Goal: Task Accomplishment & Management: Complete application form

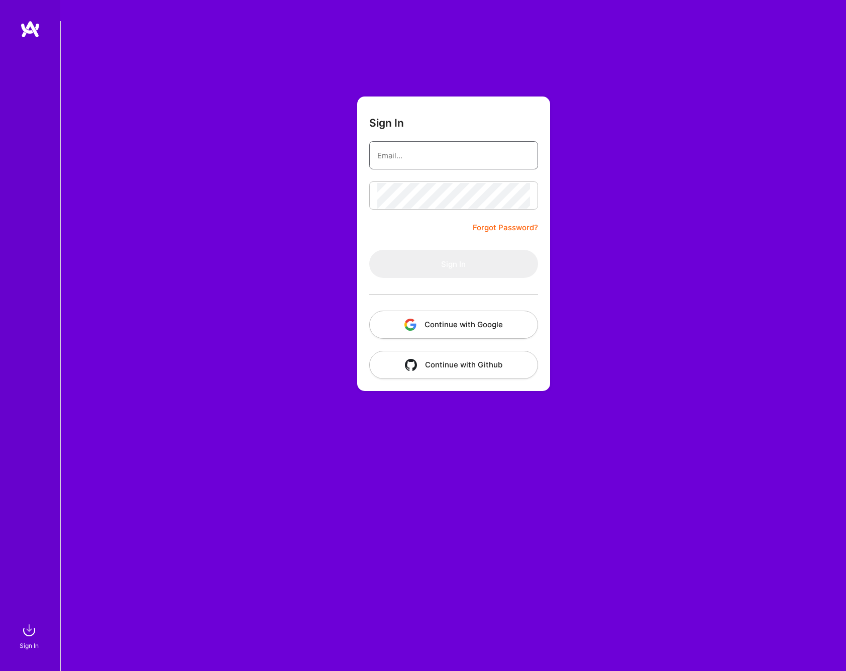
click at [428, 155] on input "email" at bounding box center [453, 156] width 153 height 26
type input "[EMAIL_ADDRESS][DOMAIN_NAME]"
click at [453, 264] on button "Sign In" at bounding box center [453, 264] width 169 height 28
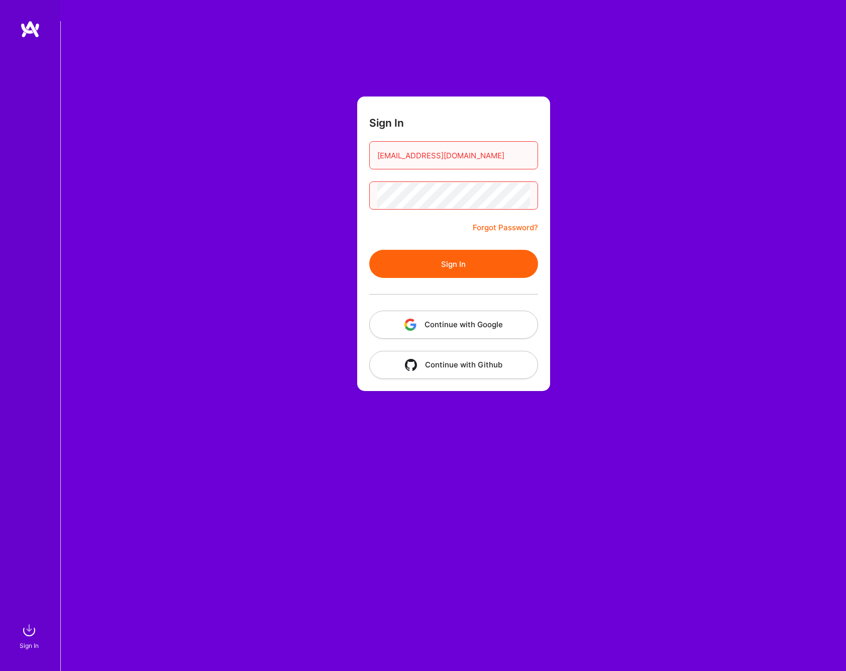
click at [499, 225] on link "Forgot Password?" at bounding box center [505, 228] width 65 height 12
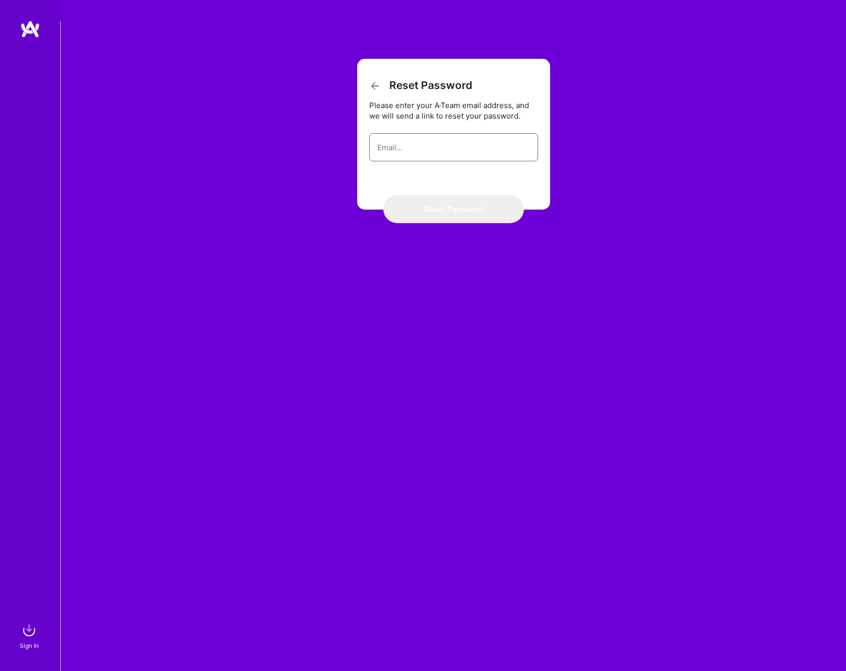
click at [419, 149] on input "email" at bounding box center [453, 148] width 153 height 26
type input "[EMAIL_ADDRESS][DOMAIN_NAME]"
click at [453, 209] on button "Reset Password" at bounding box center [453, 209] width 141 height 28
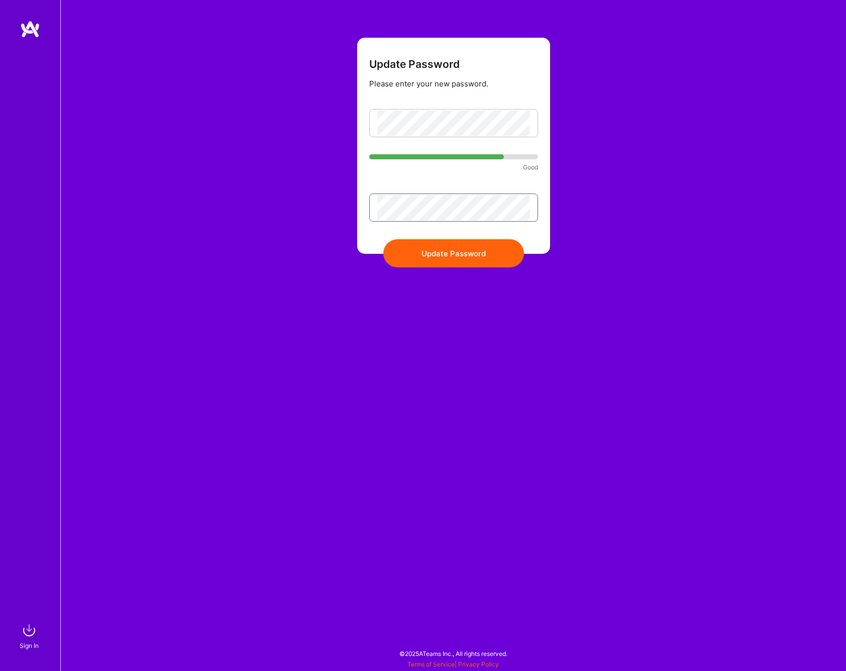
click at [453, 253] on button "Update Password" at bounding box center [453, 253] width 141 height 28
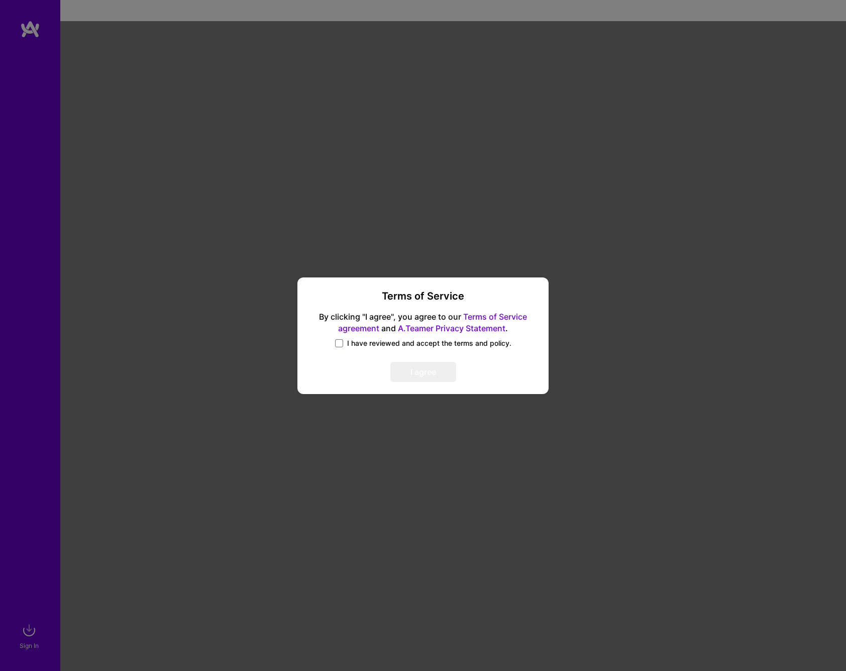
drag, startPoint x: 363, startPoint y: 340, endPoint x: 370, endPoint y: 342, distance: 7.2
click at [363, 340] on span "I have reviewed and accept the terms and policy." at bounding box center [429, 343] width 164 height 10
click at [0, 0] on input "I have reviewed and accept the terms and policy." at bounding box center [0, 0] width 0 height 0
click at [425, 370] on button "I agree" at bounding box center [424, 372] width 66 height 20
drag, startPoint x: 404, startPoint y: 375, endPoint x: 562, endPoint y: 216, distance: 224.3
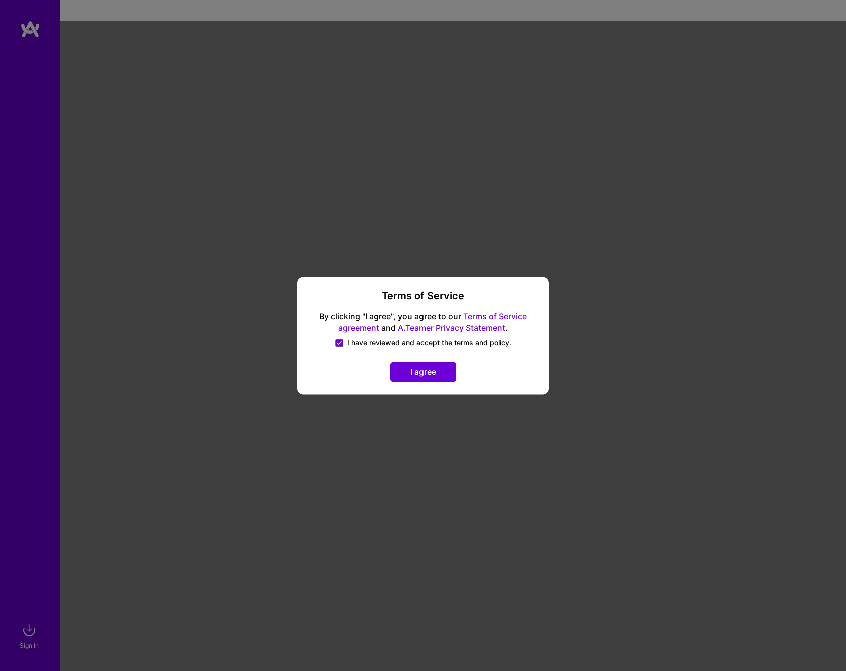
click at [404, 375] on button "I agree" at bounding box center [424, 372] width 66 height 20
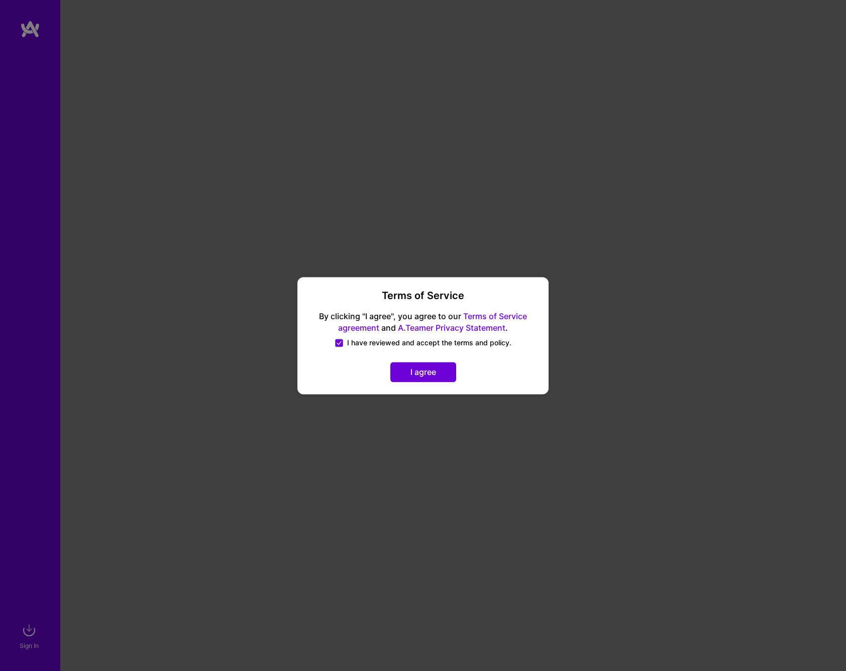
click at [422, 375] on button "I agree" at bounding box center [424, 372] width 66 height 20
click at [432, 339] on span "I have reviewed and accept the terms and policy." at bounding box center [429, 343] width 164 height 10
click at [0, 0] on input "I have reviewed and accept the terms and policy." at bounding box center [0, 0] width 0 height 0
click at [430, 340] on span "I have reviewed and accept the terms and policy." at bounding box center [429, 343] width 164 height 10
click at [0, 0] on input "I have reviewed and accept the terms and policy." at bounding box center [0, 0] width 0 height 0
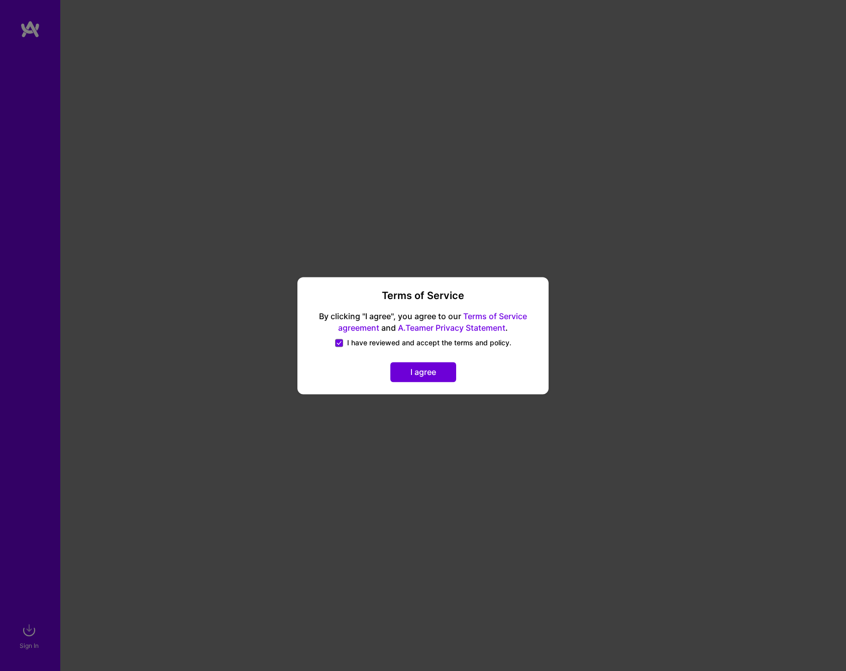
click at [423, 381] on div "Terms of Service By clicking "I agree", you agree to our Terms of Service agree…" at bounding box center [423, 335] width 243 height 109
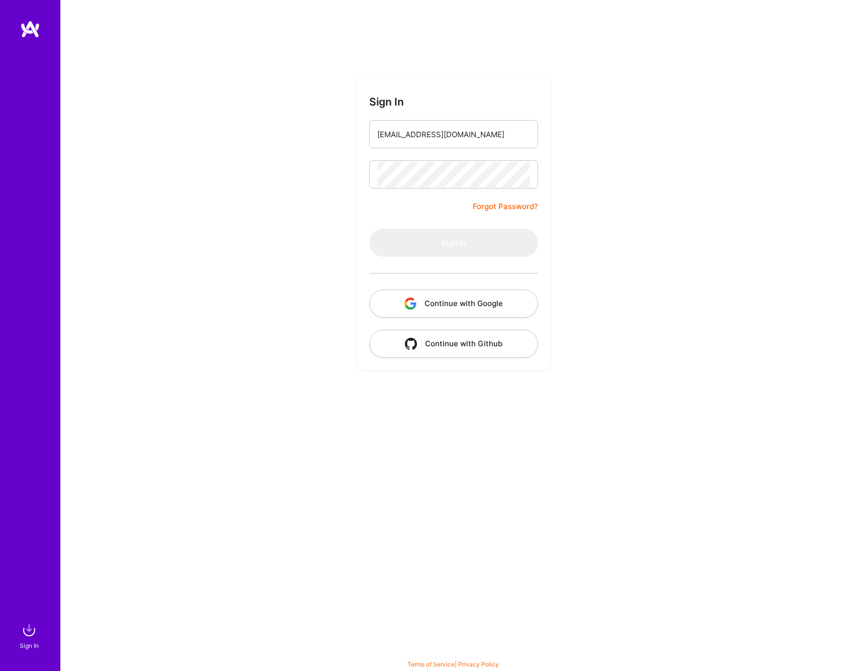
type input "bbenko@gmail.com"
click at [453, 243] on button "Sign In" at bounding box center [453, 243] width 169 height 28
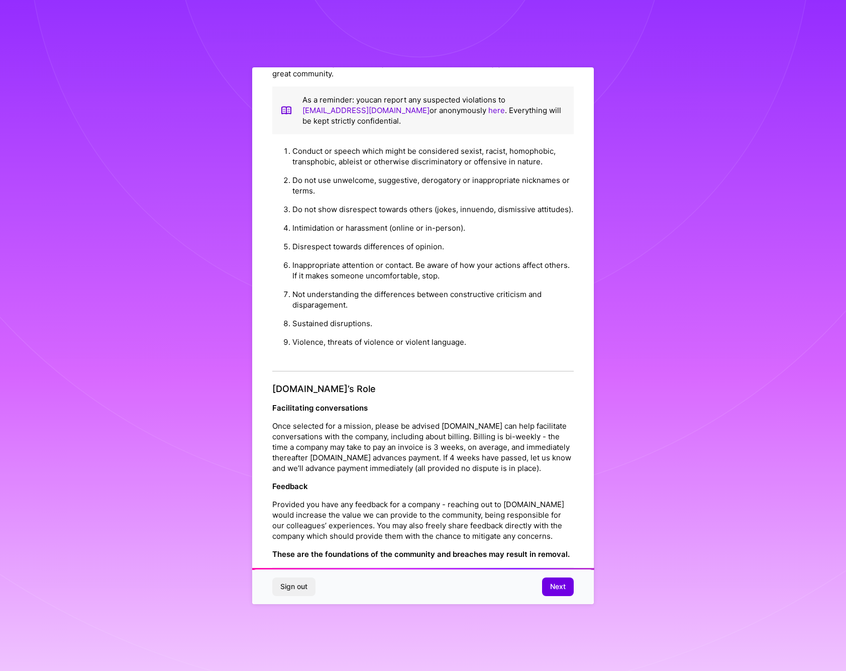
scroll to position [801, 0]
click at [377, 449] on p "Once selected for a mission, please be advised A.Team can help facilitate conve…" at bounding box center [423, 448] width 302 height 53
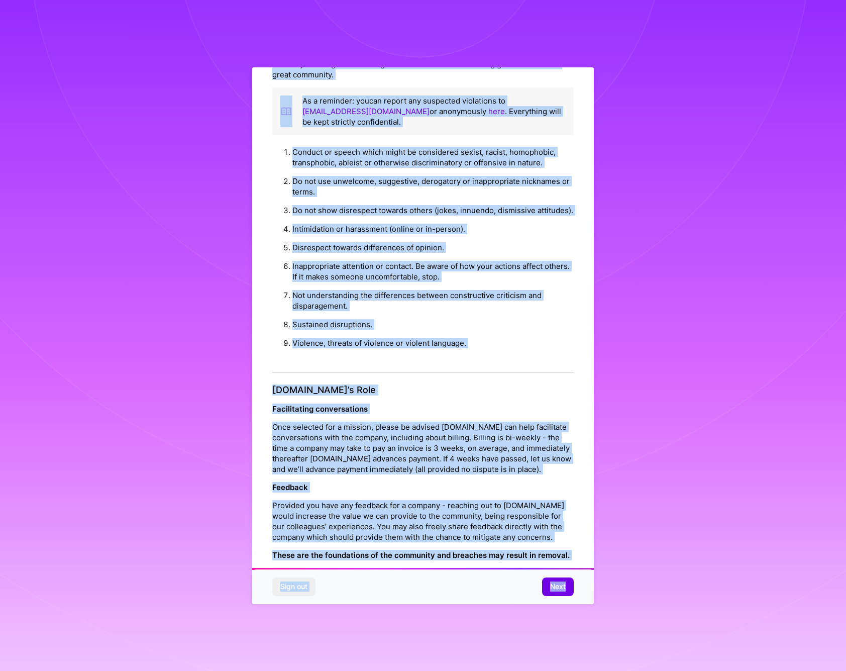
copy div "Platform Code of Conduct This is the A.Team Platform Code of Conduct! We’re tra…"
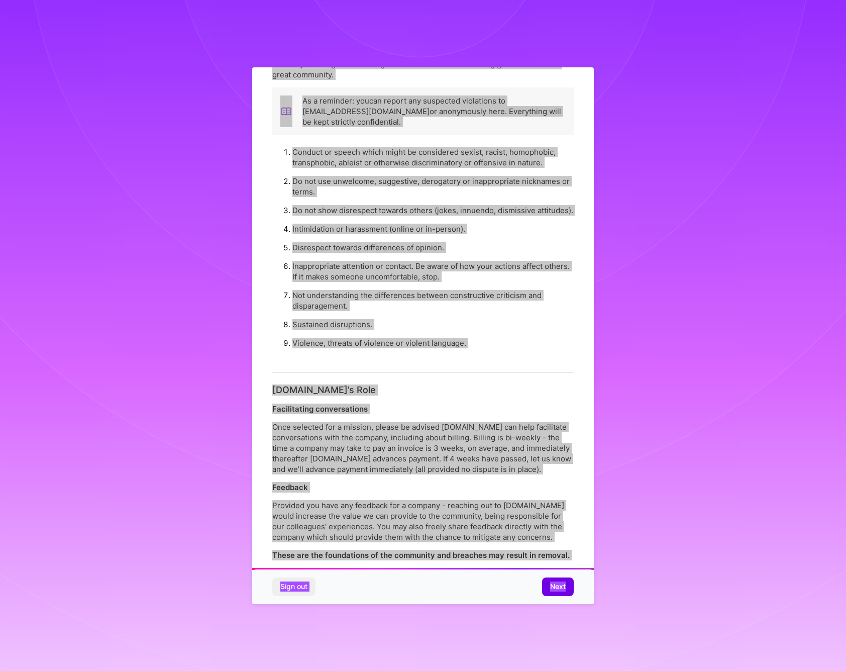
click at [554, 590] on span "Next" at bounding box center [558, 587] width 16 height 10
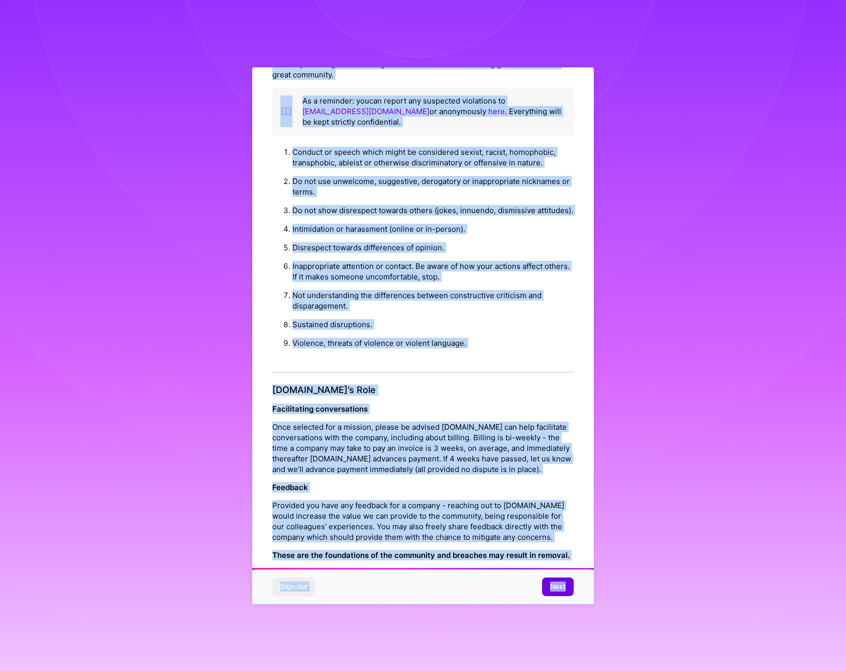
scroll to position [0, 0]
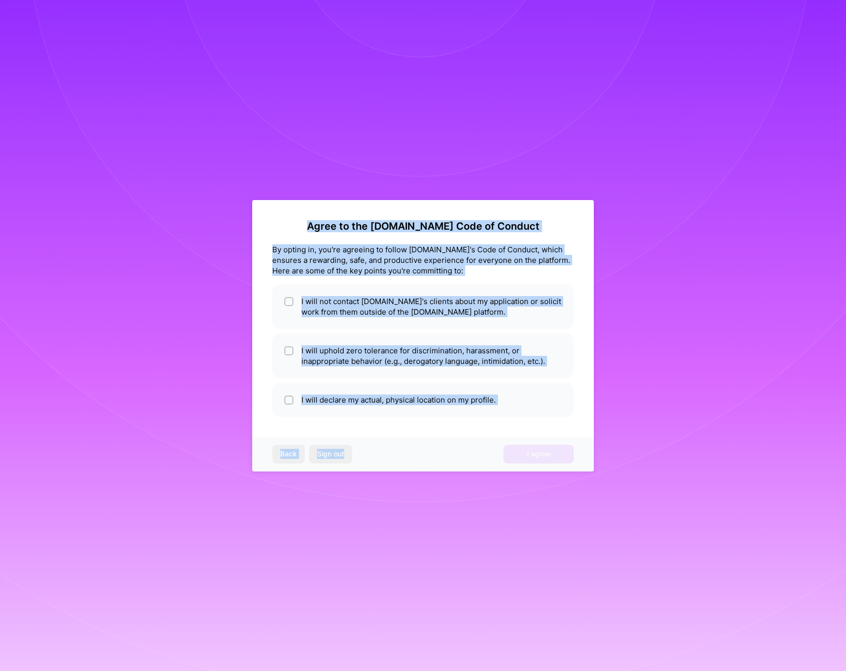
click at [502, 251] on div "By opting in, you're agreeing to follow A.Team's Code of Conduct, which ensures…" at bounding box center [423, 260] width 302 height 32
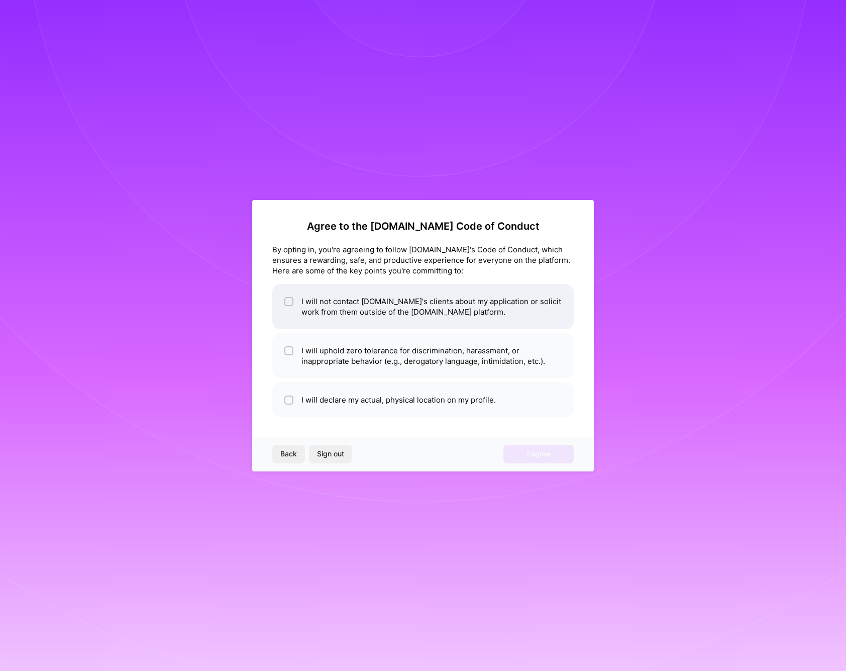
click at [347, 307] on li "I will not contact A.Team's clients about my application or solicit work from t…" at bounding box center [423, 306] width 302 height 45
checkbox input "true"
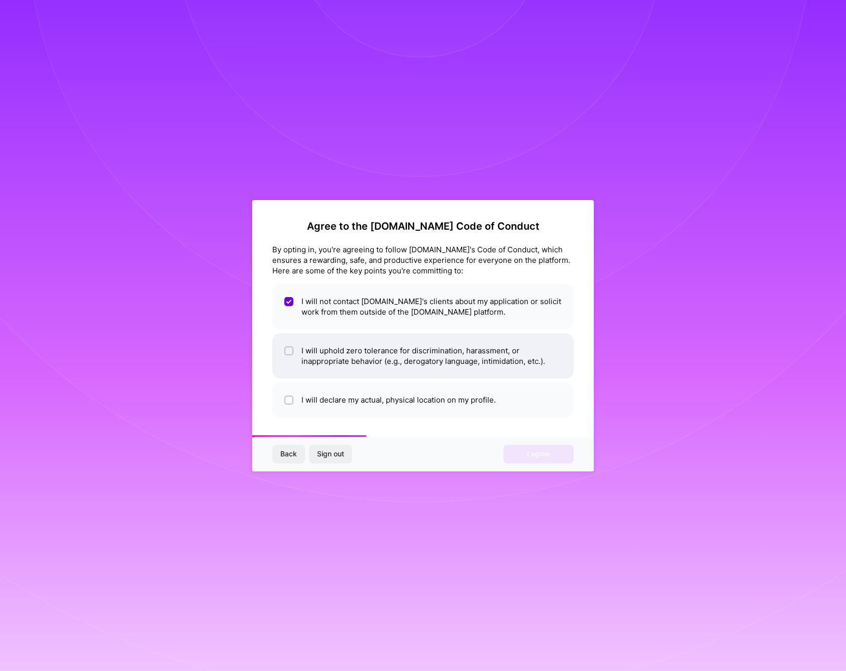
click at [350, 352] on li "I will uphold zero tolerance for discrimination, harassment, or inappropriate b…" at bounding box center [423, 355] width 302 height 45
checkbox input "true"
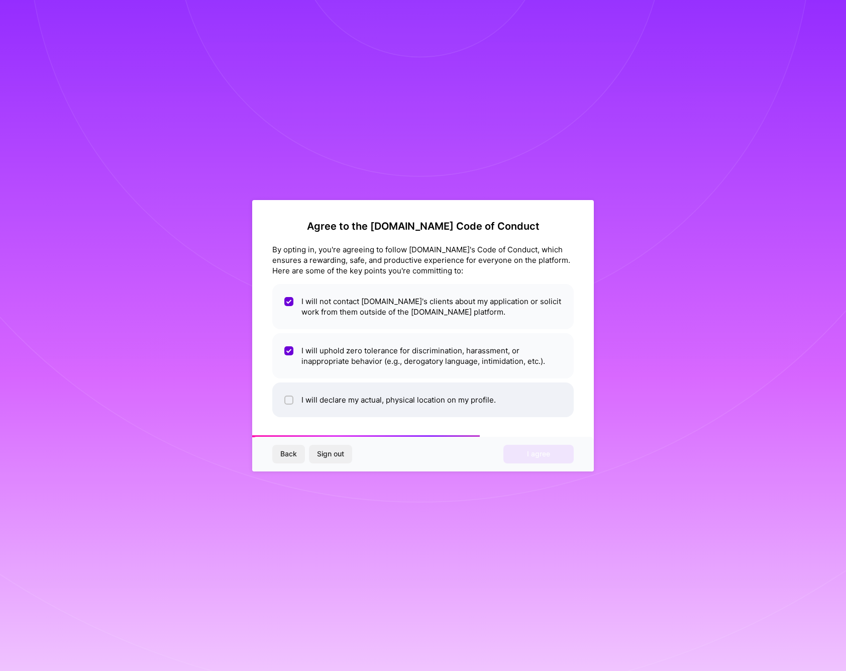
click at [334, 400] on li "I will declare my actual, physical location on my profile." at bounding box center [423, 399] width 302 height 35
checkbox input "true"
click at [542, 455] on span "I agree" at bounding box center [538, 454] width 23 height 10
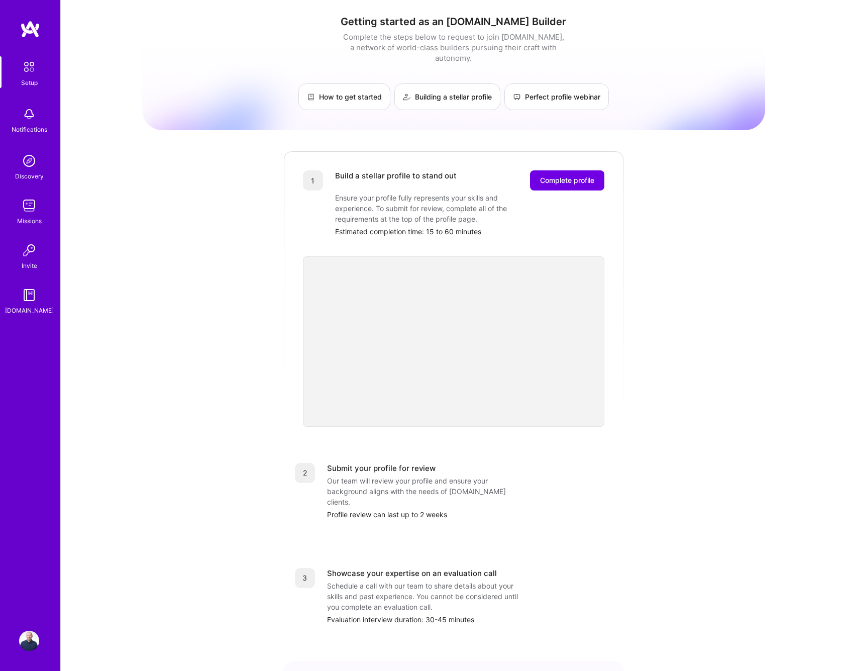
click at [416, 481] on div "Our team will review your profile and ensure your background aligns with the ne…" at bounding box center [427, 491] width 201 height 32
click at [559, 175] on span "Complete profile" at bounding box center [567, 180] width 54 height 10
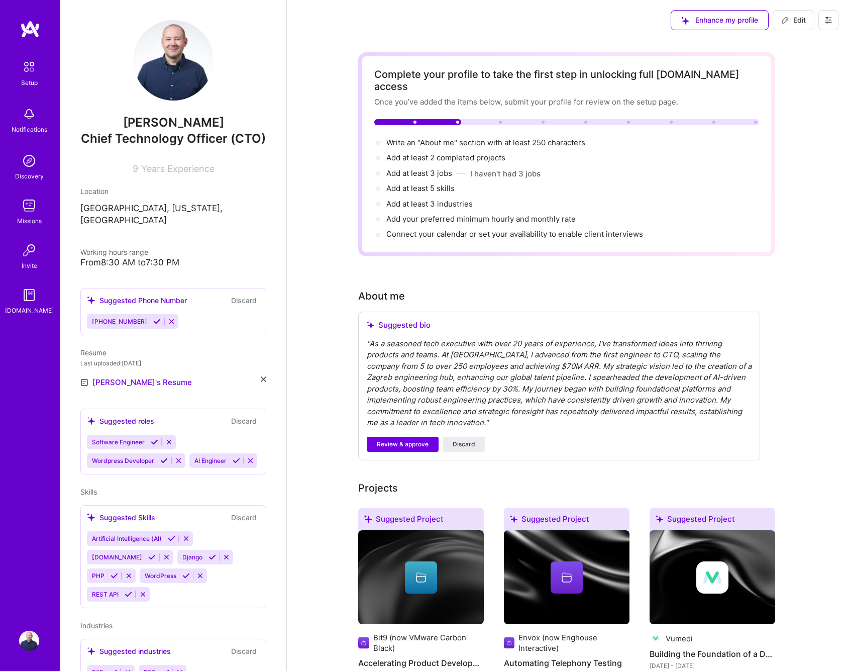
click at [485, 345] on div "" As a seasoned tech executive with over 20 years of experience, I've transform…" at bounding box center [559, 383] width 385 height 90
click at [419, 377] on div "" As a seasoned tech executive with over 20 years of experience, I've transform…" at bounding box center [559, 383] width 385 height 90
click at [405, 440] on span "Review & approve" at bounding box center [403, 444] width 52 height 9
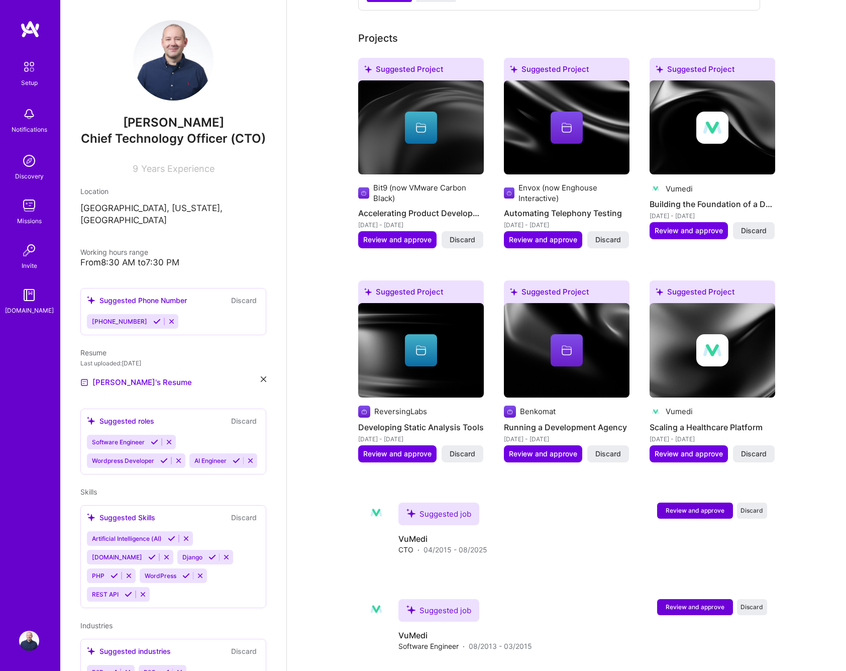
scroll to position [473, 0]
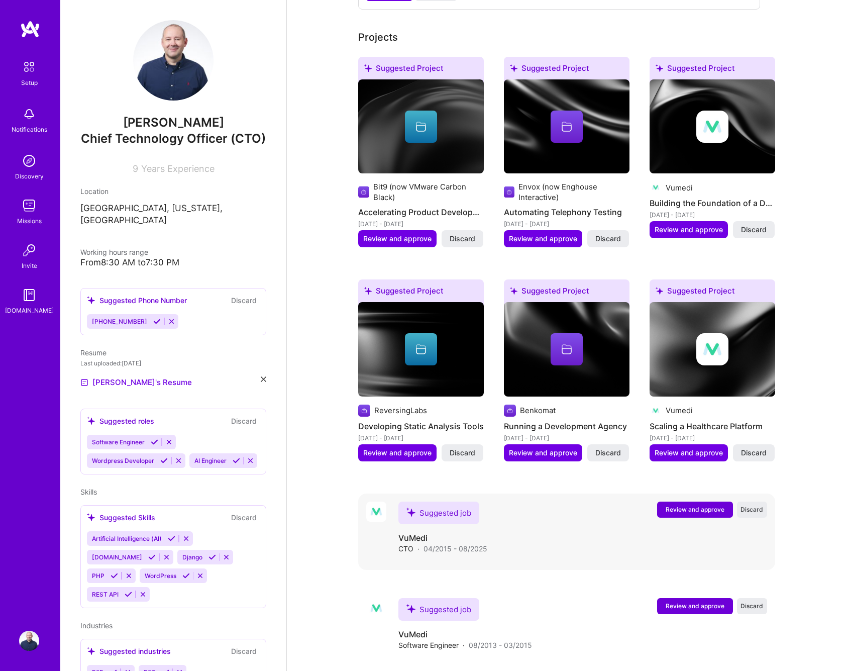
click at [698, 505] on span "Review and approve" at bounding box center [695, 509] width 59 height 9
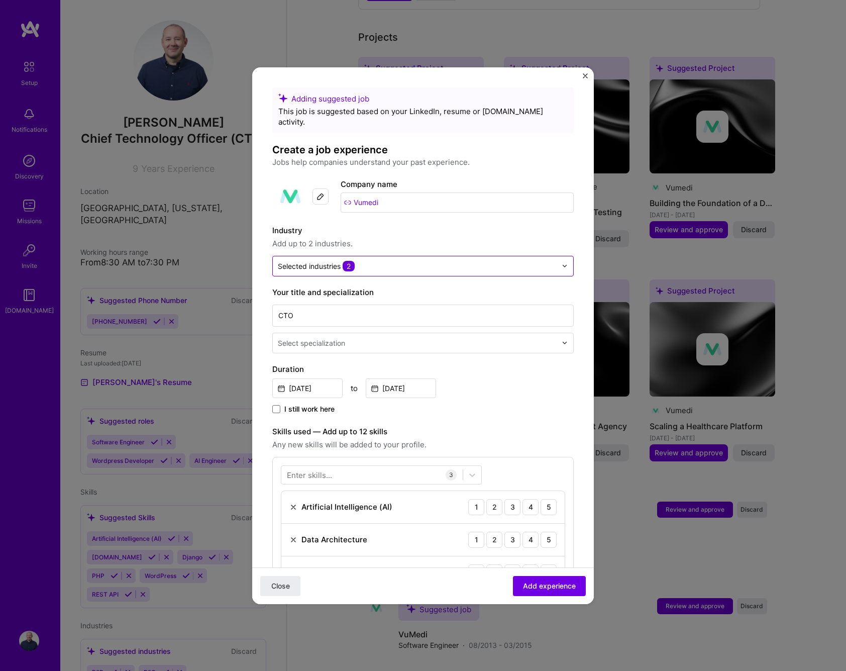
click at [379, 261] on input "text" at bounding box center [417, 266] width 279 height 11
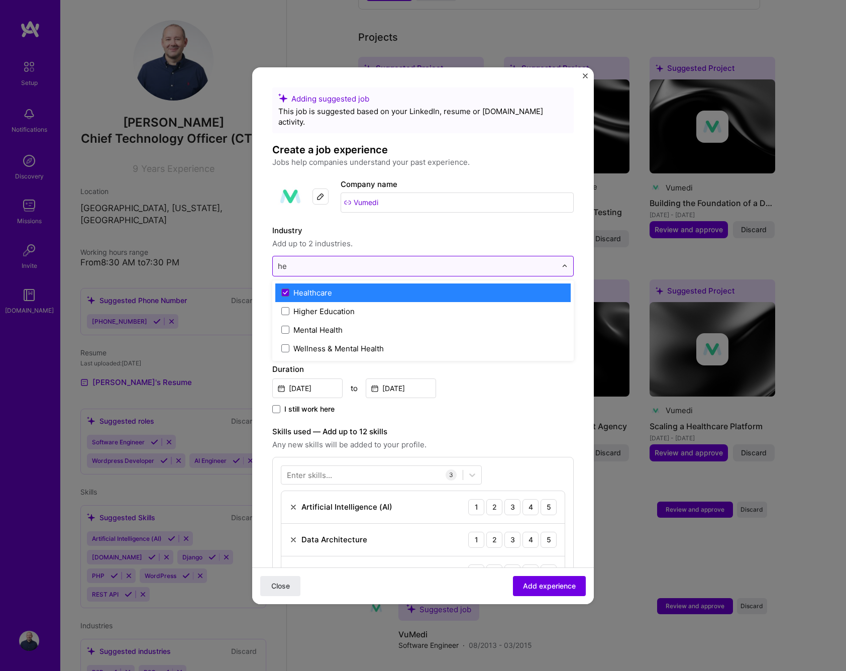
click at [379, 261] on input "he" at bounding box center [417, 266] width 279 height 11
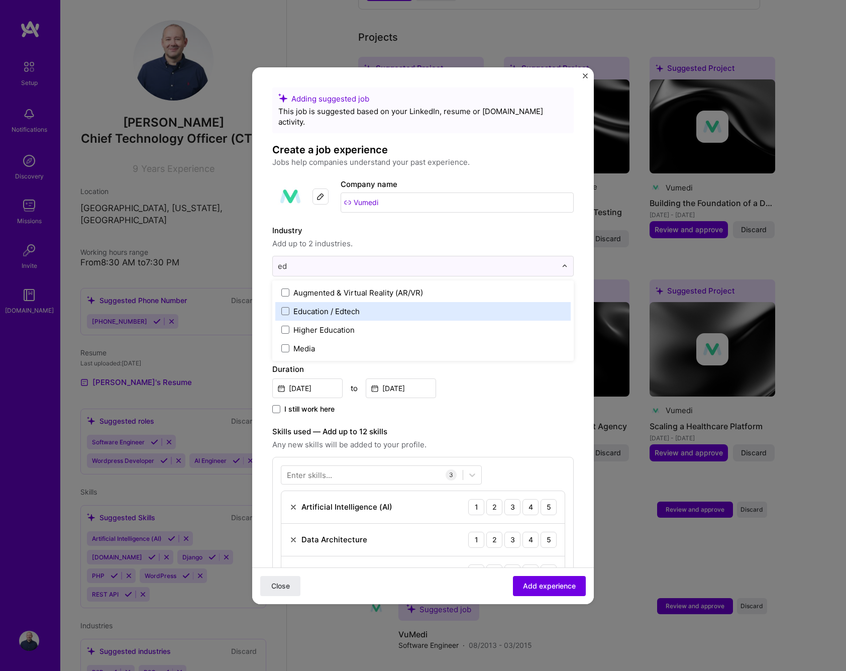
type input "e"
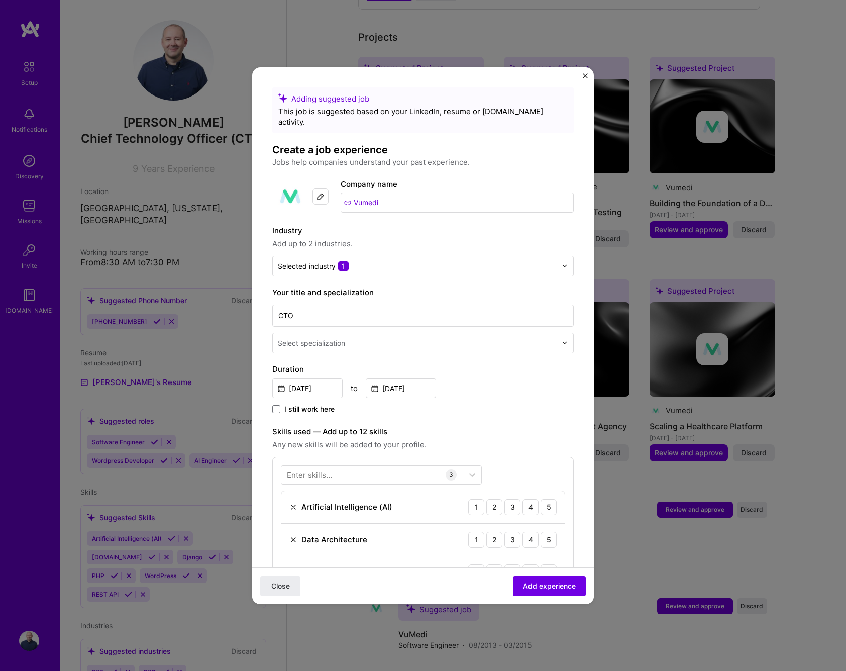
click at [591, 229] on form "Adding suggested job This job is suggested based on your LinkedIn, resume or A.…" at bounding box center [423, 543] width 342 height 913
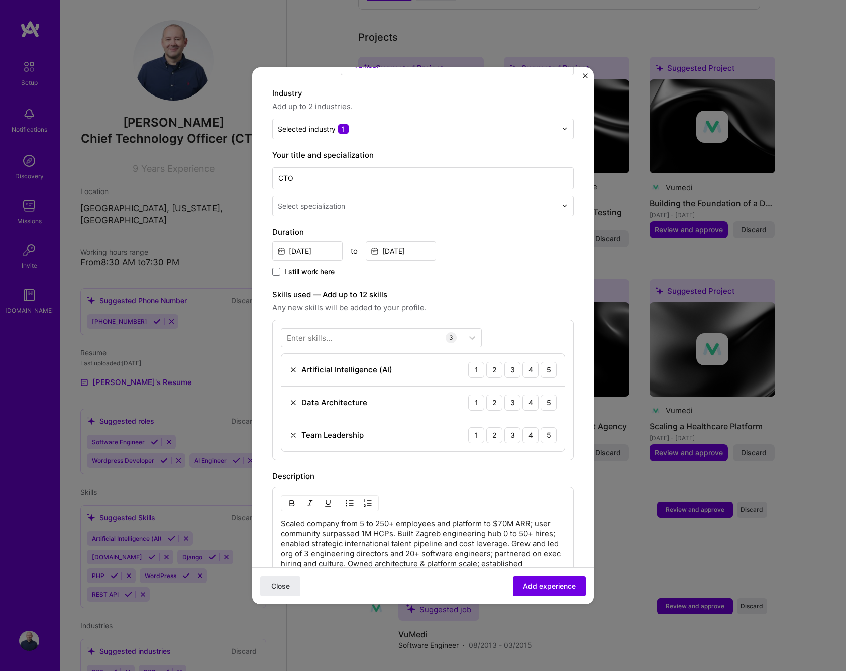
scroll to position [124, 0]
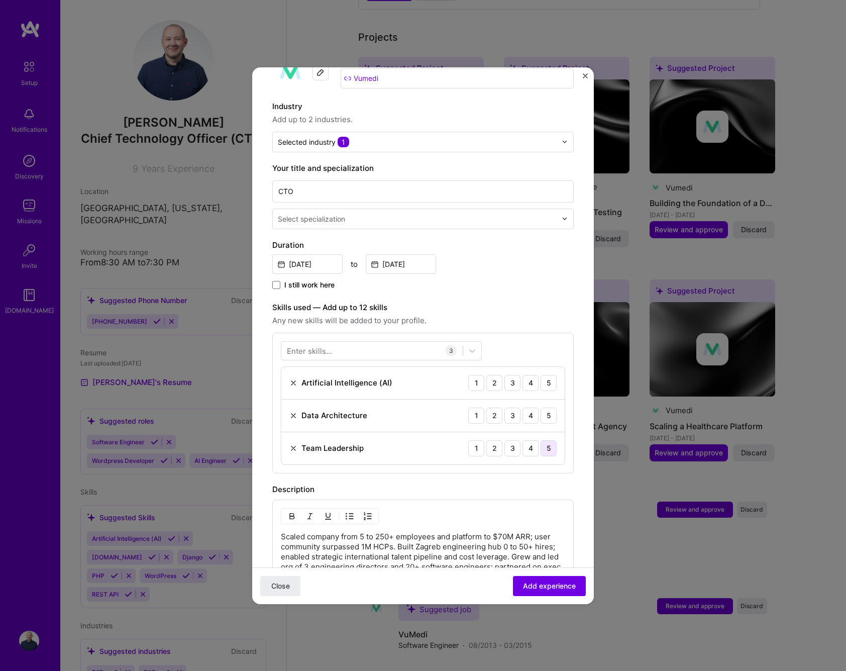
click at [549, 440] on div "5" at bounding box center [549, 448] width 16 height 16
click at [548, 375] on div "5" at bounding box center [549, 383] width 16 height 16
click at [550, 408] on div "5" at bounding box center [549, 416] width 16 height 16
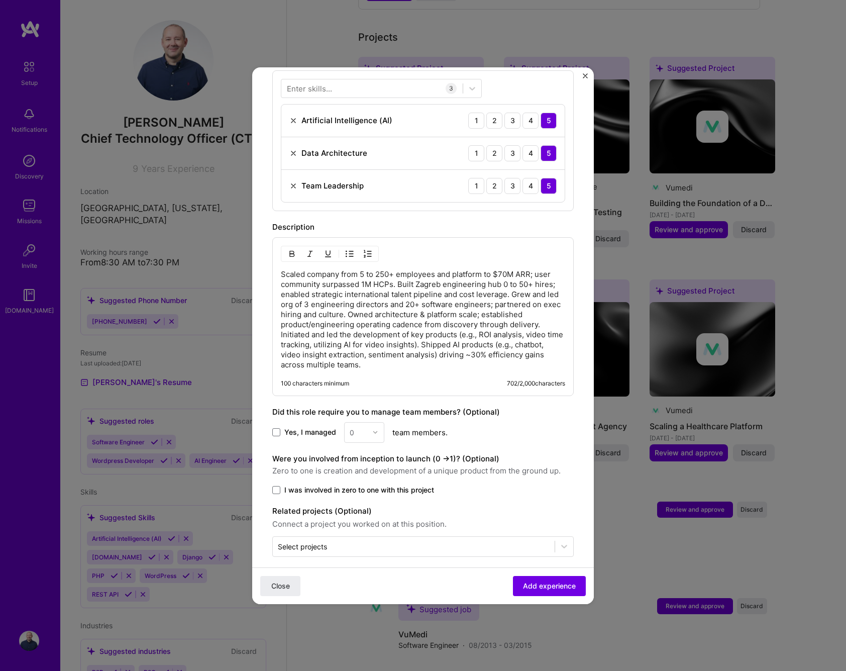
scroll to position [385, 0]
click at [294, 428] on span "Yes, I managed" at bounding box center [310, 433] width 52 height 10
click at [0, 0] on input "Yes, I managed" at bounding box center [0, 0] width 0 height 0
click at [374, 430] on img at bounding box center [375, 433] width 6 height 6
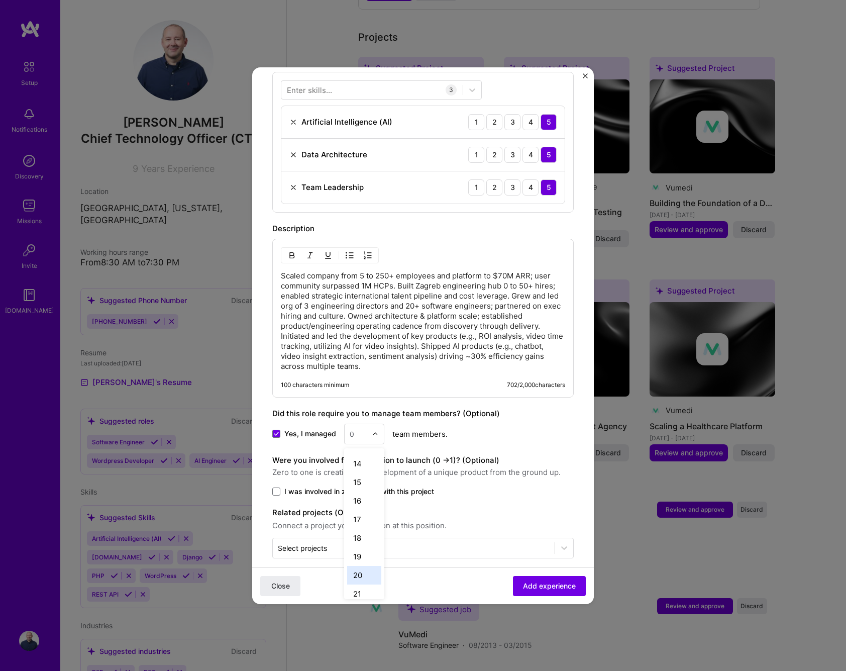
click at [360, 566] on div "20" at bounding box center [364, 575] width 34 height 19
click at [294, 487] on span "I was involved in zero to one with this project" at bounding box center [359, 492] width 150 height 10
click at [0, 0] on input "I was involved in zero to one with this project" at bounding box center [0, 0] width 0 height 0
click at [337, 486] on span "I was involved in zero to one with this project" at bounding box center [359, 491] width 150 height 10
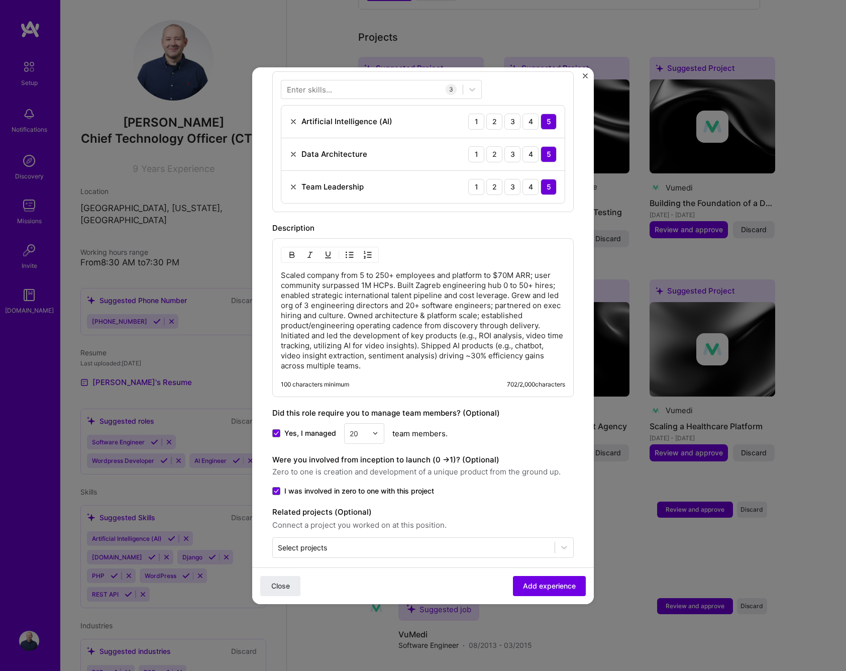
click at [0, 0] on input "I was involved in zero to one with this project" at bounding box center [0, 0] width 0 height 0
click at [355, 542] on input "text" at bounding box center [414, 547] width 272 height 11
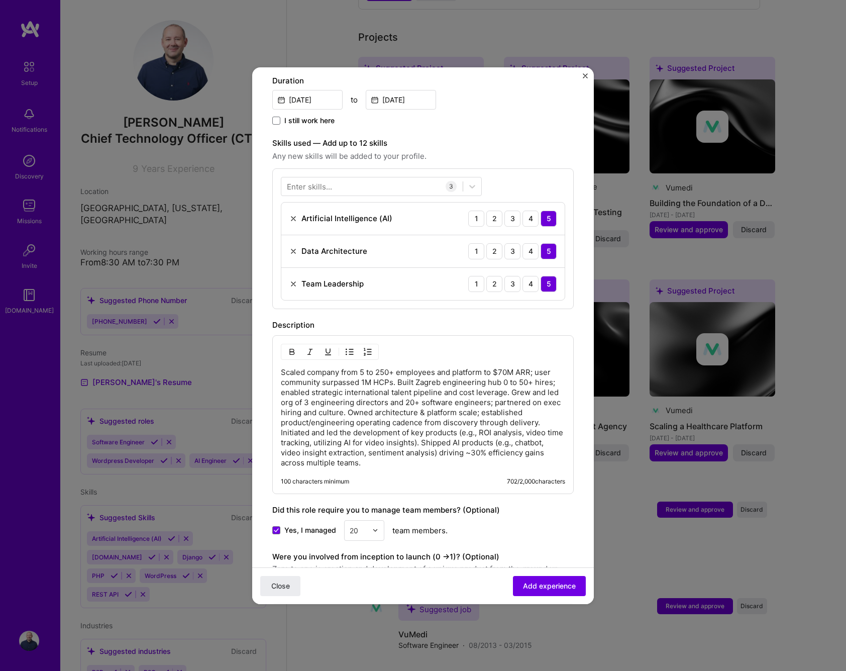
scroll to position [286, 0]
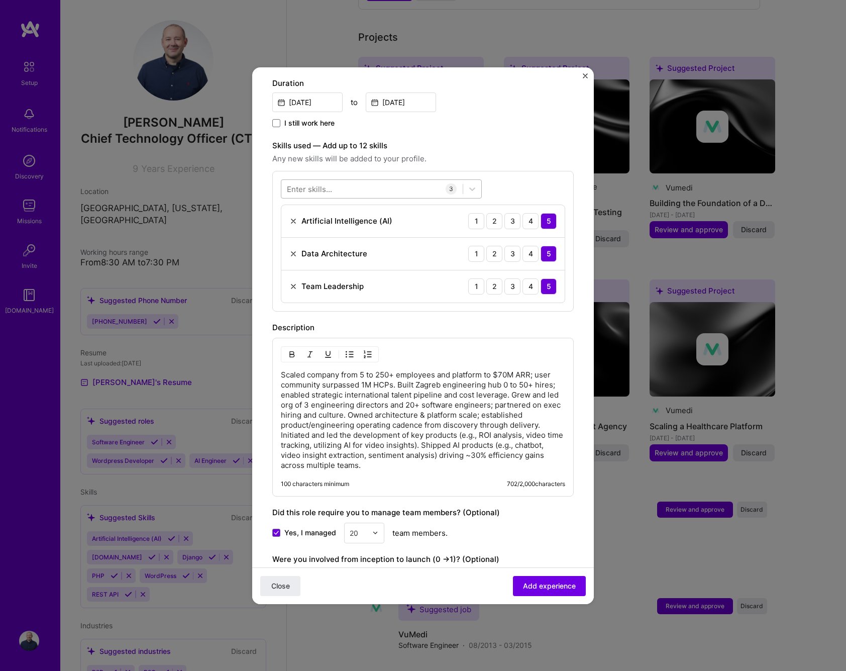
click at [397, 180] on div at bounding box center [371, 188] width 181 height 17
click at [308, 224] on div "Django" at bounding box center [381, 229] width 189 height 11
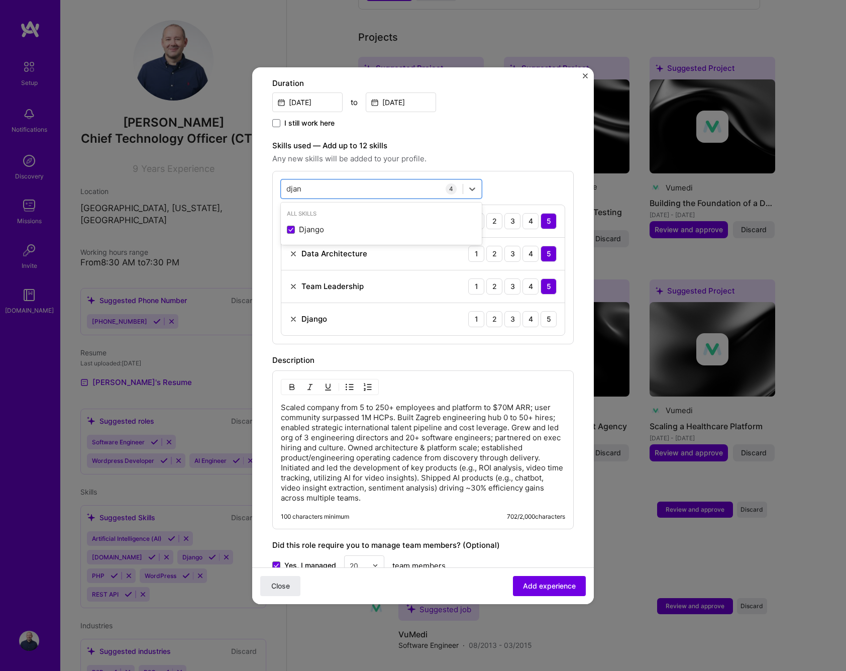
click at [293, 315] on img at bounding box center [294, 319] width 8 height 8
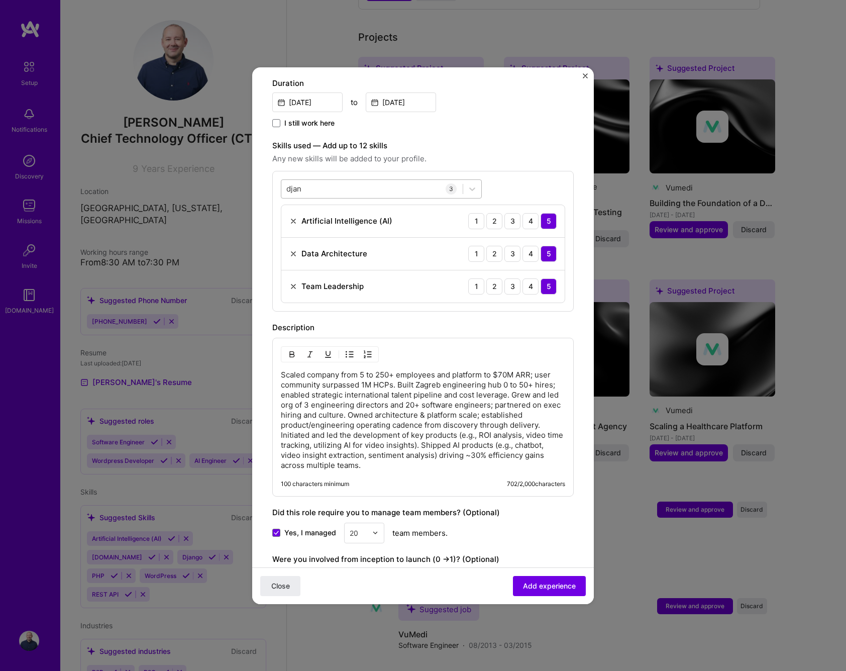
click at [378, 182] on div "djan djan" at bounding box center [371, 188] width 181 height 17
type input "orga"
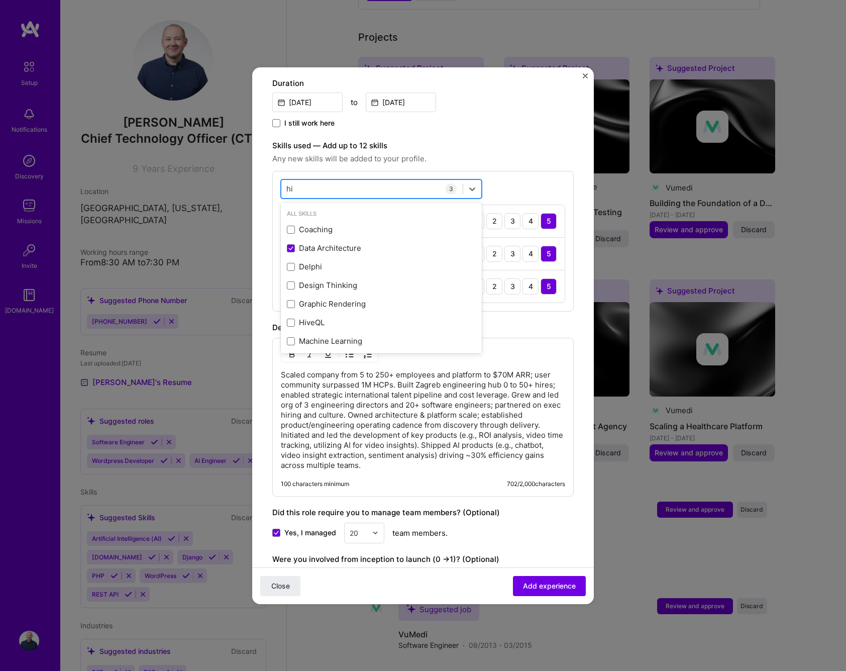
type input "h"
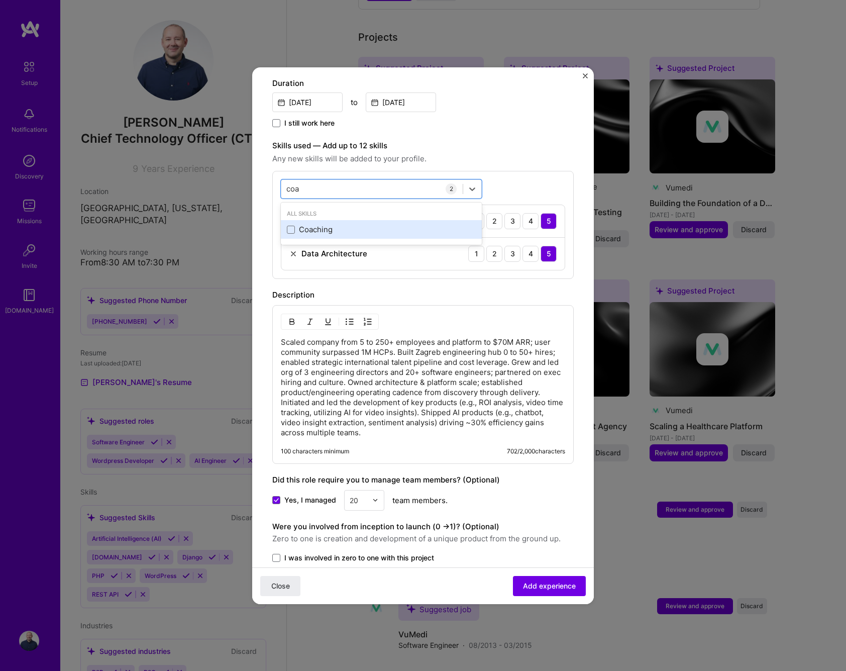
click at [285, 222] on div "Coaching" at bounding box center [381, 229] width 201 height 19
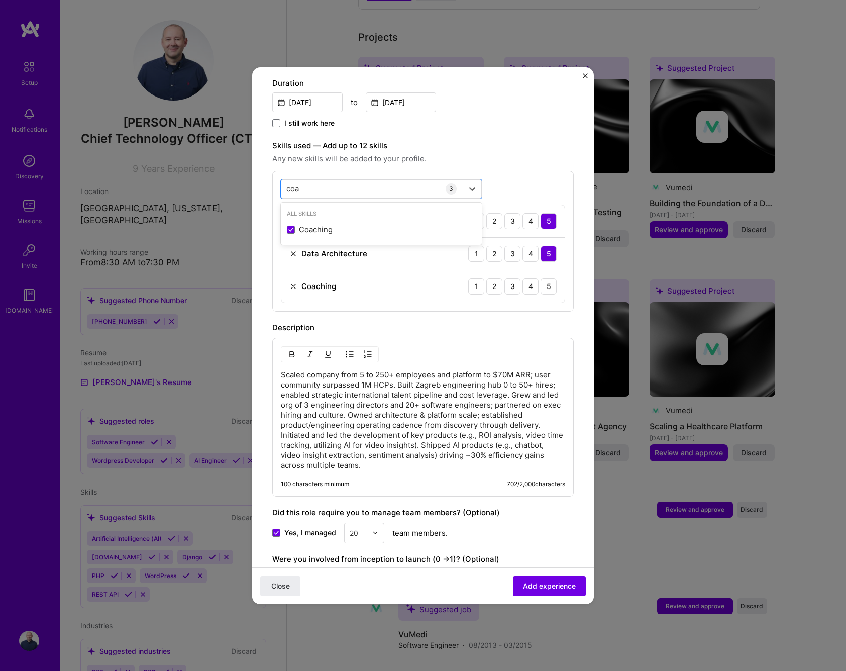
type input "coa"
click at [505, 140] on label "Skills used — Add up to 12 skills" at bounding box center [423, 146] width 302 height 12
